Goal: Answer question/provide support: Share knowledge or assist other users

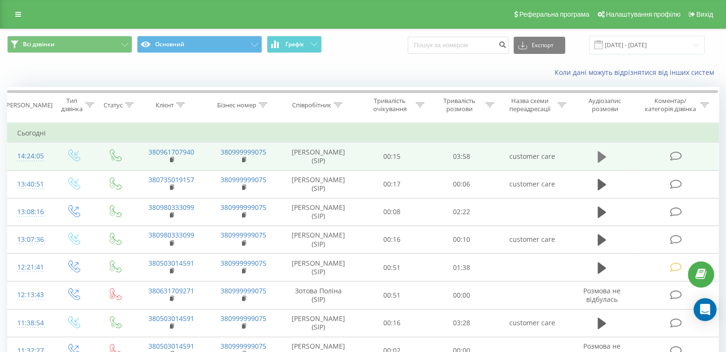
click at [598, 159] on icon at bounding box center [601, 156] width 9 height 11
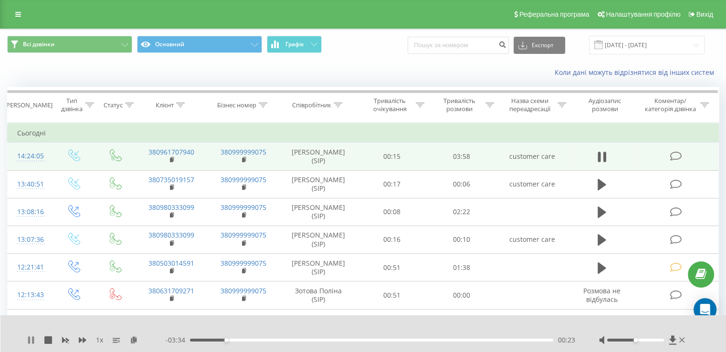
click at [32, 336] on icon at bounding box center [33, 340] width 2 height 8
click at [172, 159] on rect at bounding box center [171, 160] width 3 height 4
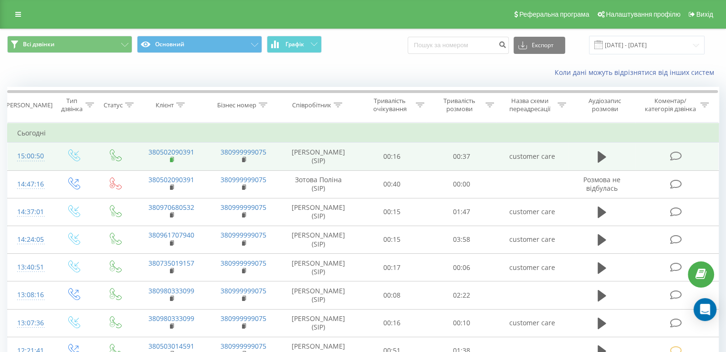
click at [172, 158] on rect at bounding box center [171, 160] width 3 height 4
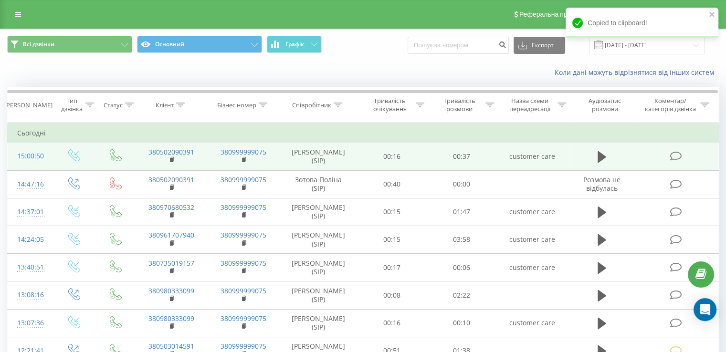
click at [668, 157] on td at bounding box center [677, 157] width 84 height 28
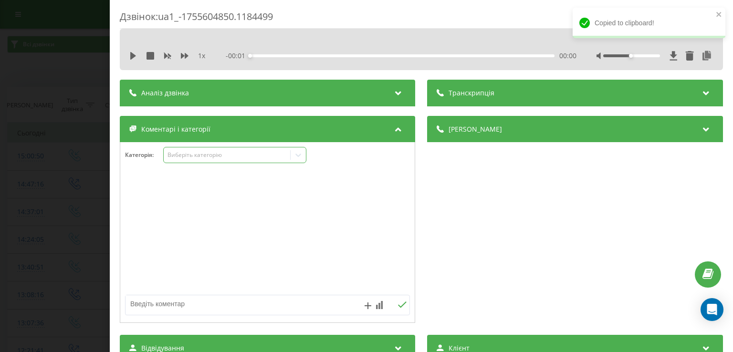
click at [194, 163] on div "Виберіть категорію" at bounding box center [234, 155] width 143 height 16
click at [52, 125] on div "Дзвінок : ua1_-1755604850.1184499 1 x - 00:38 00:00 00:00 Транскрипція Для AI-а…" at bounding box center [366, 176] width 733 height 352
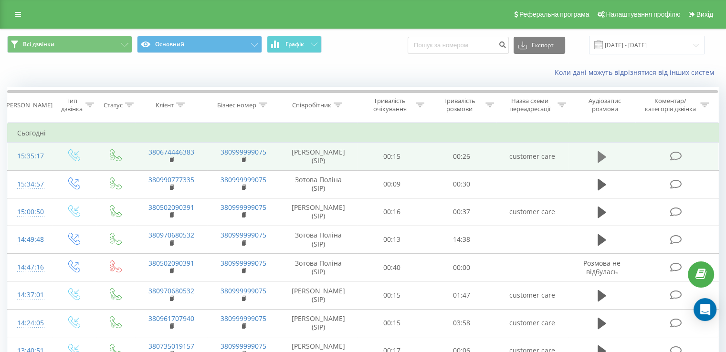
click at [602, 156] on icon at bounding box center [601, 156] width 9 height 11
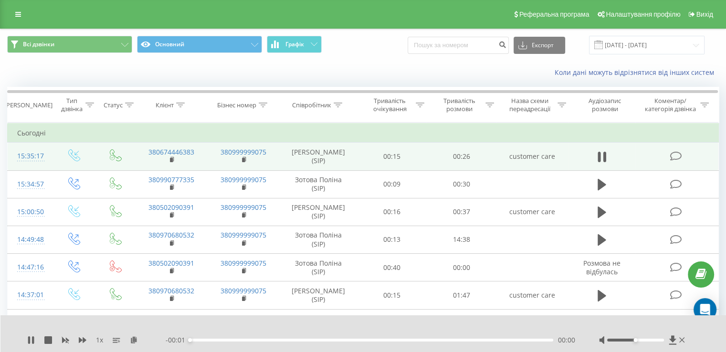
click at [262, 340] on div "00:00" at bounding box center [371, 340] width 363 height 3
click at [264, 340] on div "00:00" at bounding box center [371, 340] width 363 height 3
click at [376, 340] on div "00:09" at bounding box center [371, 340] width 363 height 3
click at [351, 340] on div "00:11" at bounding box center [371, 340] width 363 height 3
click at [322, 336] on div "- 00:13 00:13 00:13" at bounding box center [370, 340] width 409 height 10
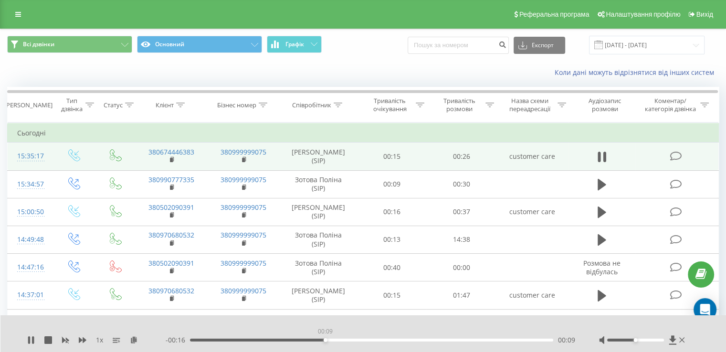
click at [325, 341] on div "00:09" at bounding box center [371, 340] width 363 height 3
click at [32, 341] on icon at bounding box center [33, 340] width 2 height 8
click at [677, 153] on icon at bounding box center [676, 156] width 12 height 10
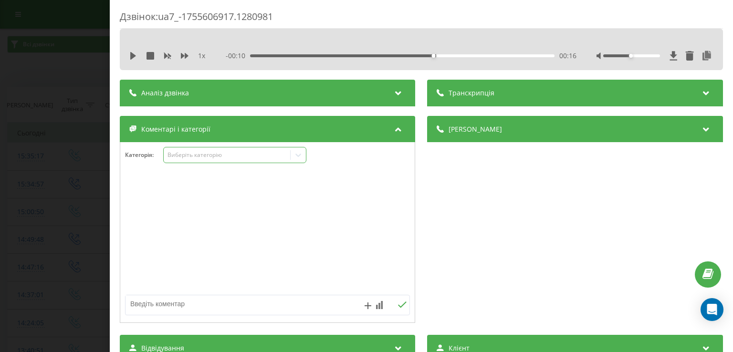
click at [213, 160] on div "Виберіть категорію" at bounding box center [234, 155] width 143 height 16
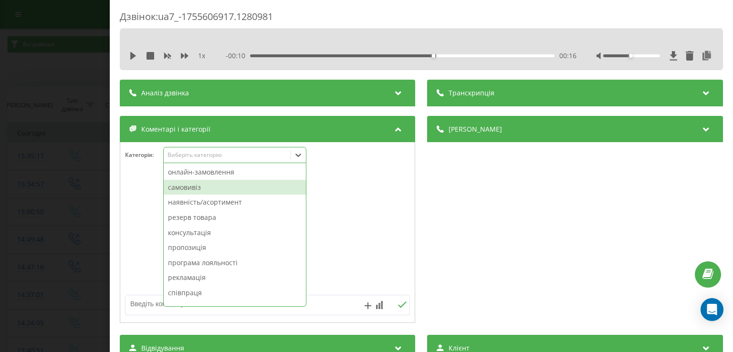
click at [222, 189] on div "самовивіз" at bounding box center [235, 187] width 142 height 15
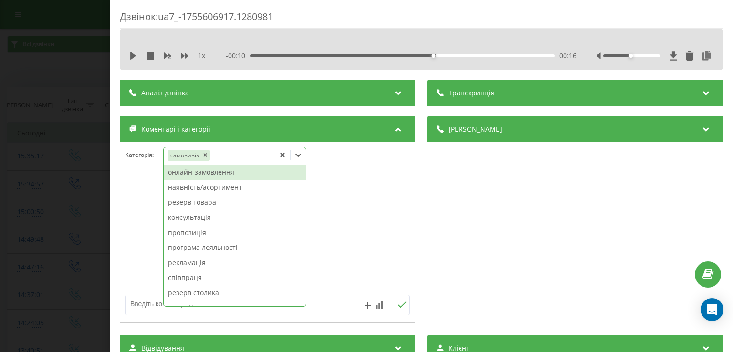
click at [57, 220] on div "Дзвінок : ua7_-1755606917.1280981 1 x - 00:10 00:16 00:16 Транскрипція Для AI-а…" at bounding box center [366, 176] width 733 height 352
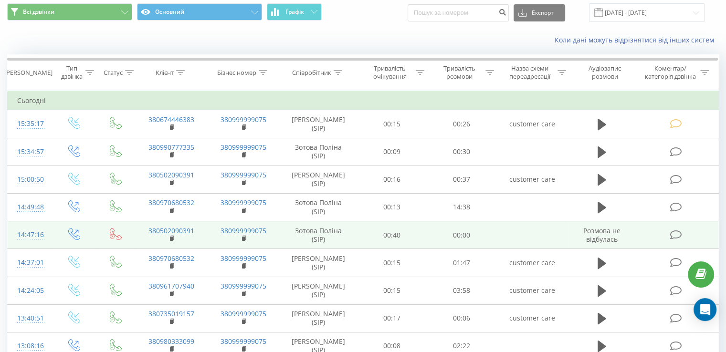
scroll to position [48, 0]
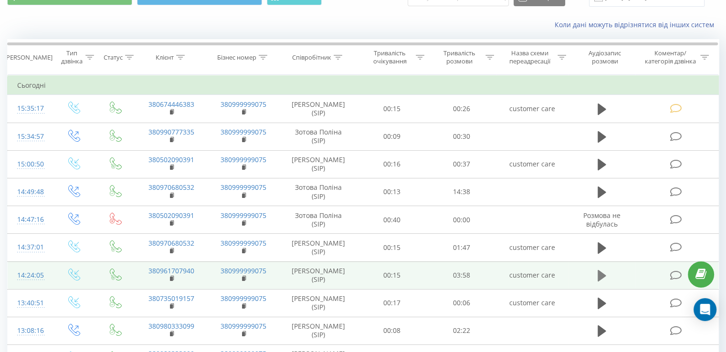
click at [602, 273] on icon at bounding box center [601, 275] width 9 height 11
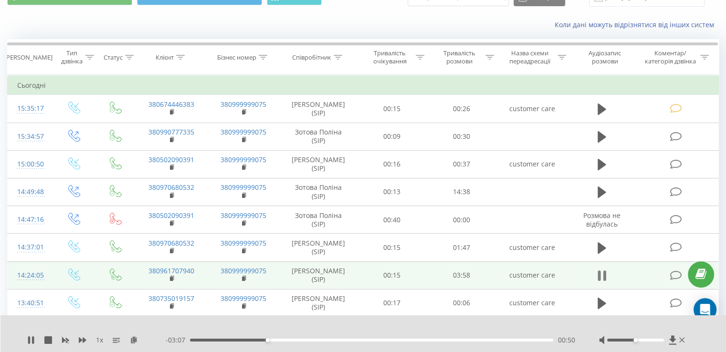
click at [599, 276] on icon at bounding box center [598, 276] width 3 height 10
click at [676, 271] on icon at bounding box center [676, 276] width 12 height 10
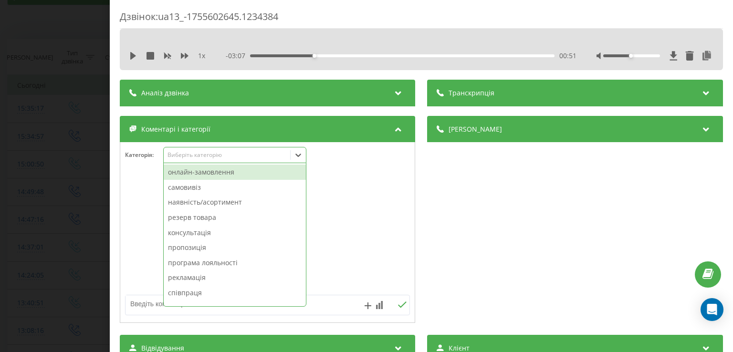
click at [295, 157] on icon at bounding box center [298, 155] width 10 height 10
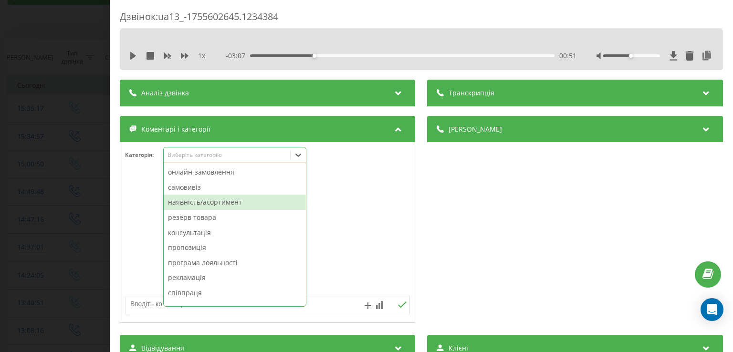
click at [214, 203] on div "наявність/асортимент" at bounding box center [235, 202] width 142 height 15
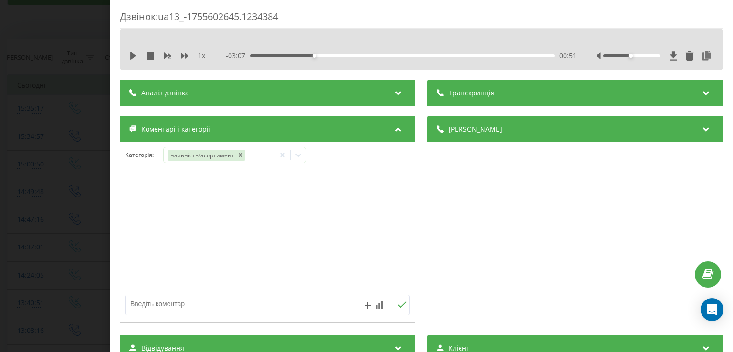
click at [21, 231] on div "Дзвінок : ua13_-1755602645.1234384 1 x - 03:07 00:51 00:51 Транскрипція Для AI-…" at bounding box center [366, 176] width 733 height 352
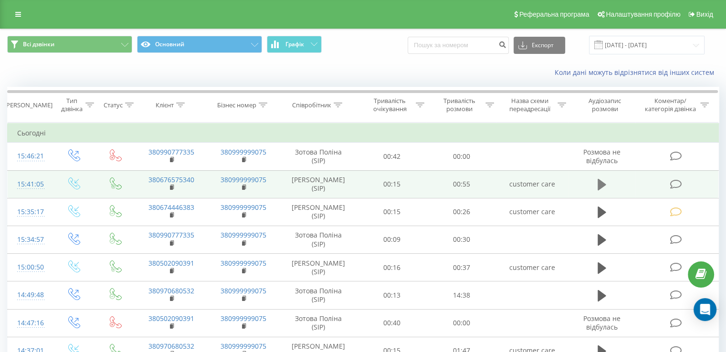
click at [596, 182] on button at bounding box center [602, 185] width 14 height 14
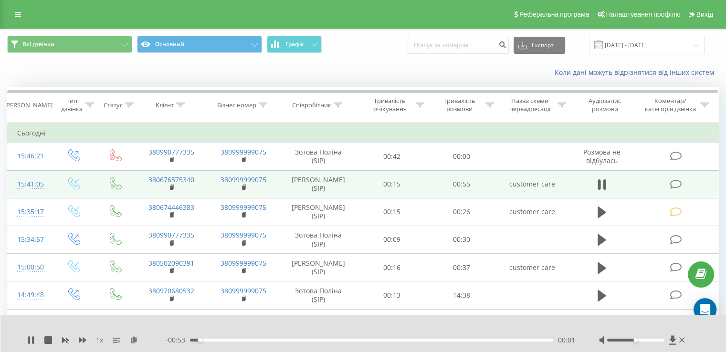
click at [303, 342] on div "- 00:53 00:01 00:01" at bounding box center [370, 340] width 409 height 10
click at [290, 340] on div "00:02" at bounding box center [371, 340] width 363 height 3
click at [370, 339] on div "00:27" at bounding box center [371, 340] width 363 height 3
click at [452, 339] on div "00:29" at bounding box center [371, 340] width 363 height 3
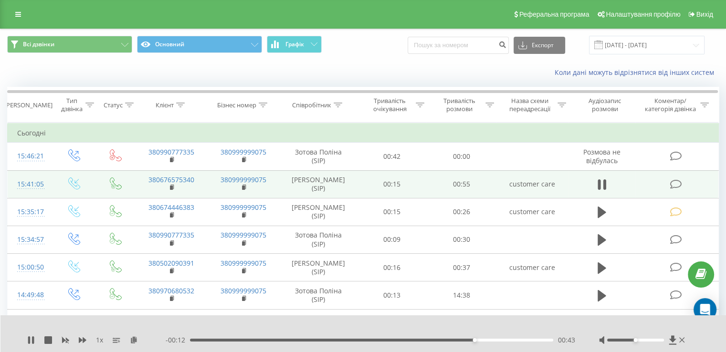
click at [348, 339] on div "00:43" at bounding box center [371, 340] width 363 height 3
click at [597, 185] on icon at bounding box center [601, 184] width 9 height 13
click at [607, 183] on button at bounding box center [602, 185] width 14 height 14
click at [603, 183] on icon at bounding box center [601, 184] width 9 height 13
click at [598, 187] on icon at bounding box center [601, 184] width 9 height 11
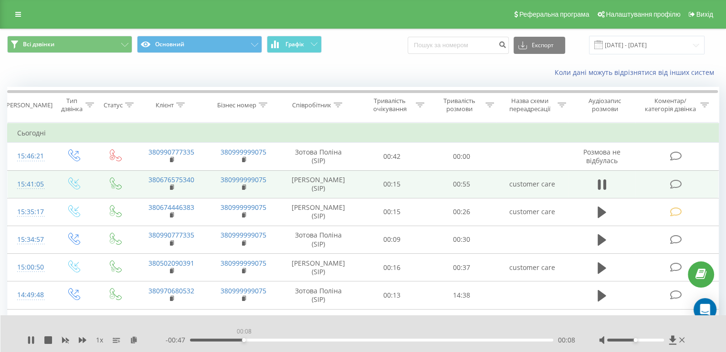
click at [243, 340] on div "00:08" at bounding box center [371, 340] width 363 height 3
click at [213, 337] on div "- 00:43 00:12 00:12" at bounding box center [370, 340] width 409 height 10
click at [215, 339] on div "00:12" at bounding box center [371, 340] width 363 height 3
click at [596, 183] on button at bounding box center [602, 185] width 14 height 14
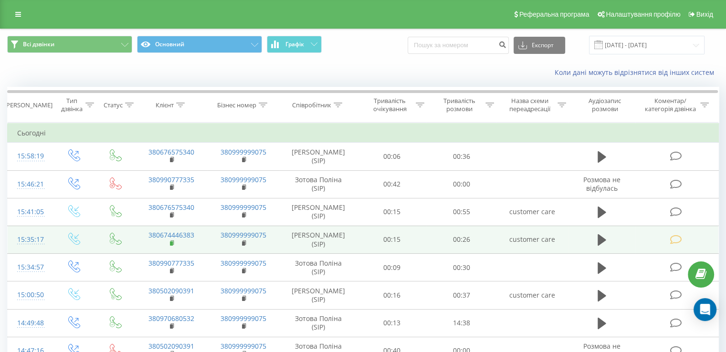
click at [171, 241] on rect at bounding box center [171, 243] width 3 height 4
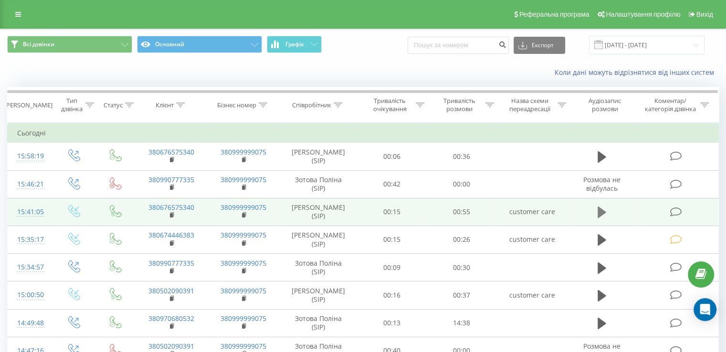
click at [600, 210] on icon at bounding box center [601, 212] width 9 height 11
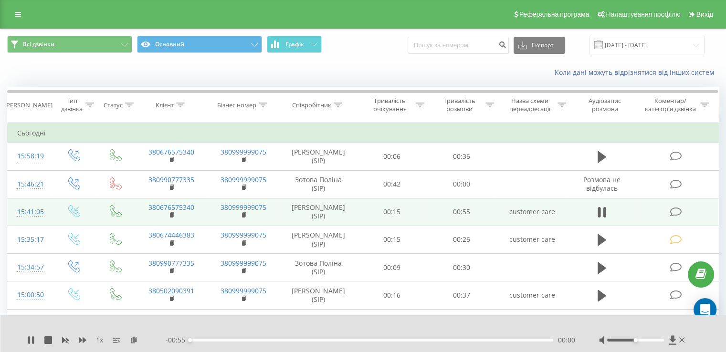
click at [255, 339] on div "00:00" at bounding box center [371, 340] width 363 height 3
click at [237, 342] on div "- 00:41 00:14 00:14" at bounding box center [370, 340] width 409 height 10
click at [236, 341] on div "00:14" at bounding box center [371, 340] width 363 height 3
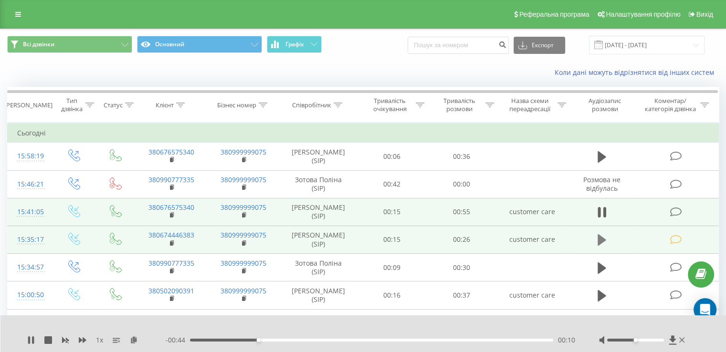
click at [604, 240] on icon at bounding box center [601, 239] width 9 height 11
click at [26, 339] on div "1 x - 00:10 00:16 00:16" at bounding box center [363, 333] width 726 height 37
click at [28, 339] on icon at bounding box center [31, 340] width 8 height 8
click at [671, 215] on icon at bounding box center [676, 212] width 12 height 10
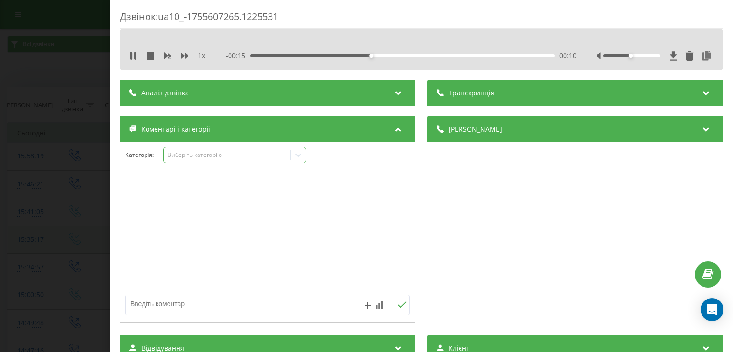
click at [231, 157] on div "Виберіть категорію" at bounding box center [227, 155] width 119 height 8
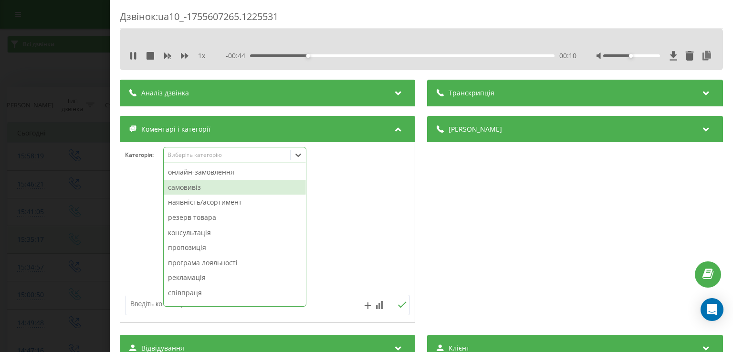
click at [204, 189] on div "самовивіз" at bounding box center [235, 187] width 142 height 15
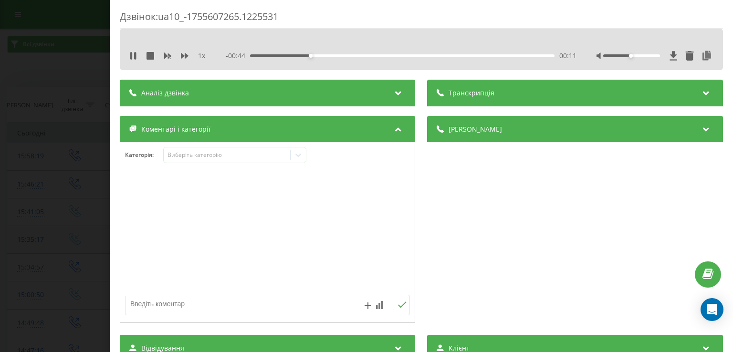
click at [35, 212] on div "Дзвінок : ua10_-1755607265.1225531 1 x - 00:44 00:11 00:11 Транскрипція Для AI-…" at bounding box center [366, 176] width 733 height 352
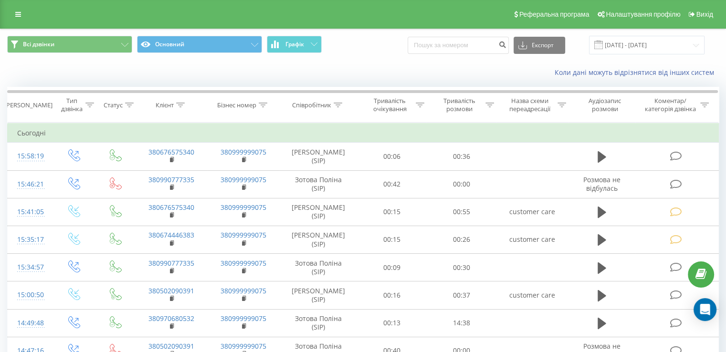
scroll to position [191, 0]
